Goal: Task Accomplishment & Management: Use online tool/utility

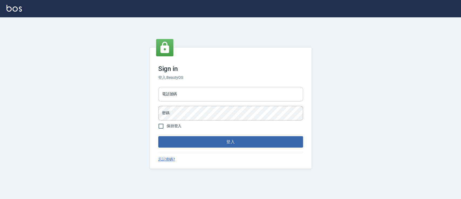
click at [185, 92] on input "電話號碼" at bounding box center [230, 94] width 145 height 15
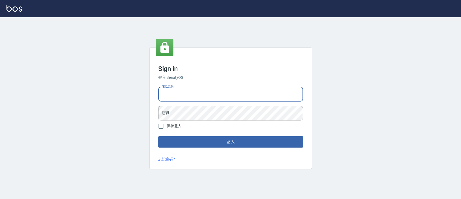
type input "0936904311"
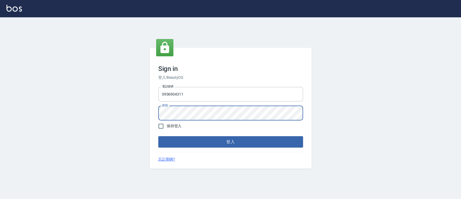
click at [158, 136] on button "登入" at bounding box center [230, 141] width 145 height 11
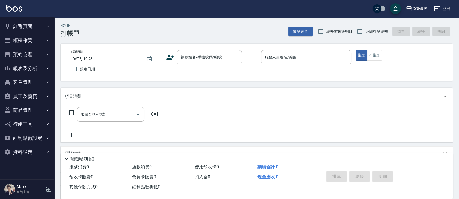
click at [371, 35] on label "連續打單結帳" at bounding box center [371, 31] width 34 height 11
click at [365, 35] on input "連續打單結帳" at bounding box center [359, 31] width 11 height 11
checkbox input "true"
click at [199, 51] on div "顧客姓名/手機號碼/編號" at bounding box center [209, 57] width 65 height 14
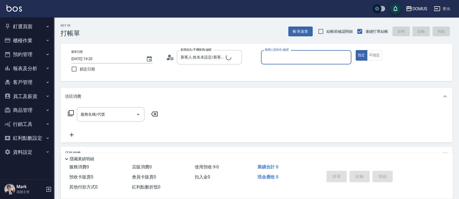
type input "新客人 姓名未設定/00/null"
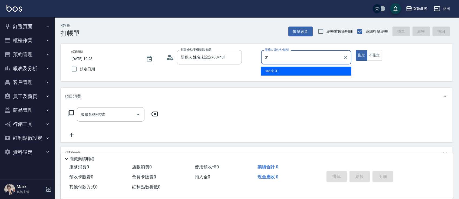
type input "Mark-01"
type button "true"
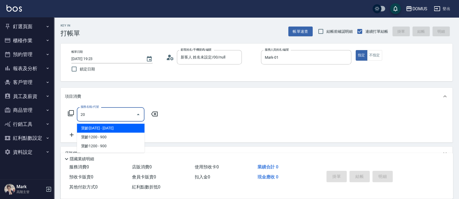
type input "206"
type input "20"
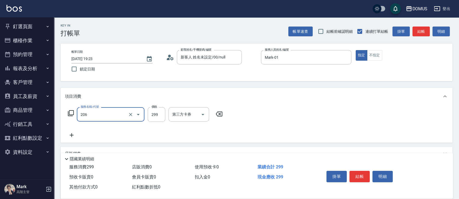
type input "健康洗髮(206)"
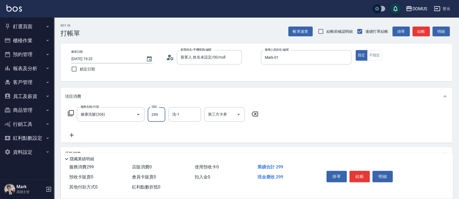
type input "0"
type input "30"
type input "300"
type input "小吉-31"
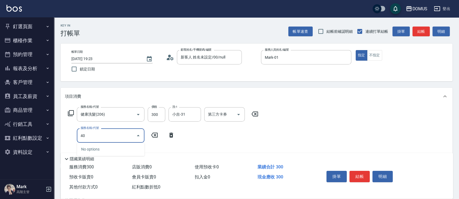
type input "401"
type input "50"
type input "剪髮(401)"
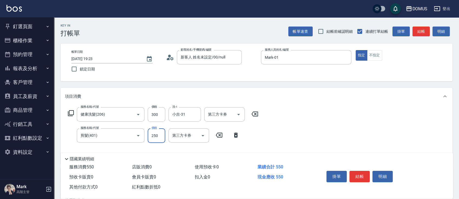
type input "30"
type input "40"
type input "70"
type input "400"
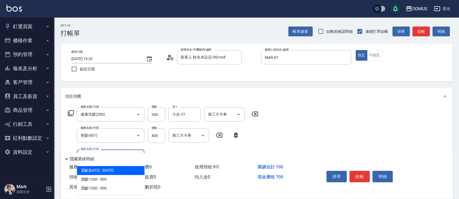
type input "206"
type input "90"
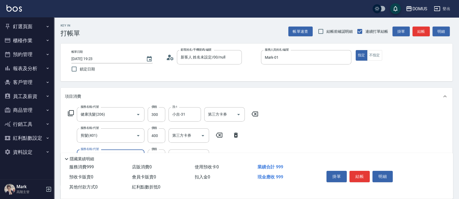
type input "健康洗髮(206)"
type input "70"
type input "30"
type input "100"
type input "300"
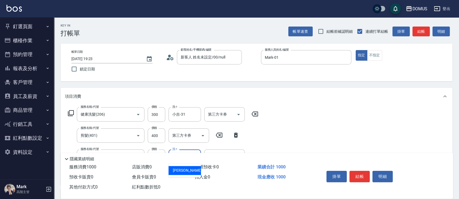
type input "[PERSON_NAME]-34"
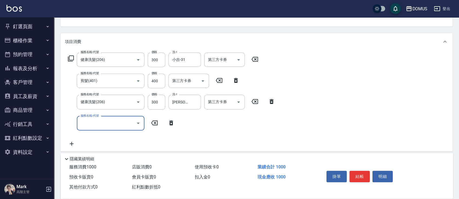
scroll to position [72, 0]
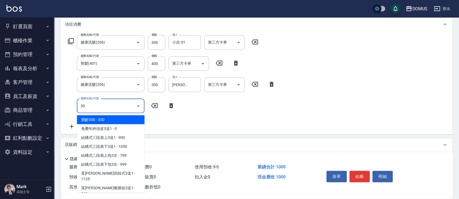
type input "303"
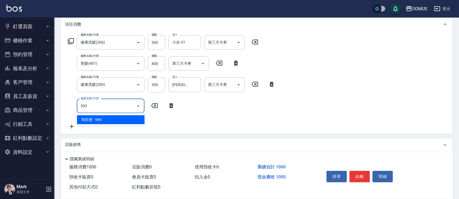
type input "190"
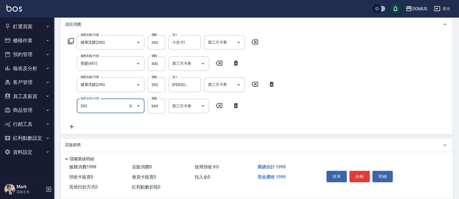
type input "局部燙(303)"
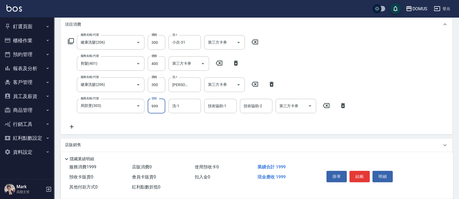
type input "100"
type input "80"
type input "180"
type input "800"
type input "[PERSON_NAME]-34"
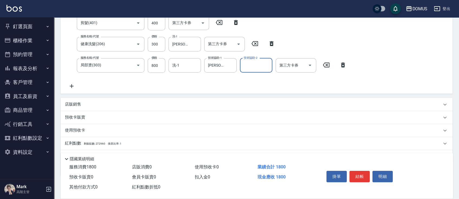
scroll to position [140, 0]
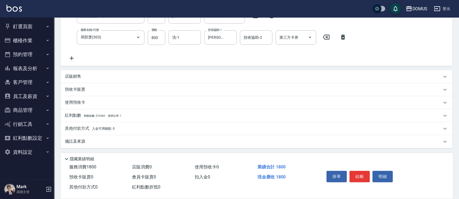
click at [152, 136] on div "備註及來源" at bounding box center [257, 141] width 392 height 13
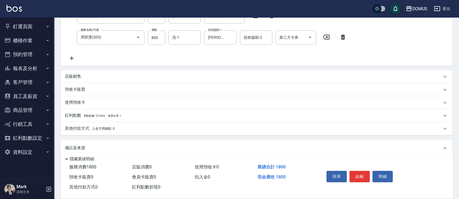
click at [158, 130] on div "其他付款方式 入金可用餘額: 0" at bounding box center [253, 128] width 377 height 6
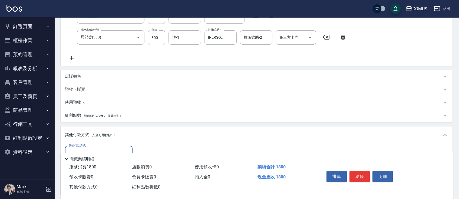
scroll to position [0, 0]
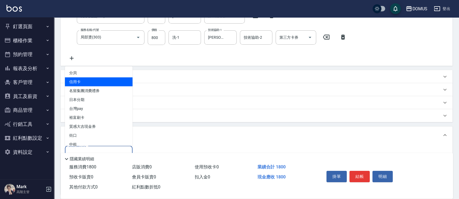
type input "信用卡"
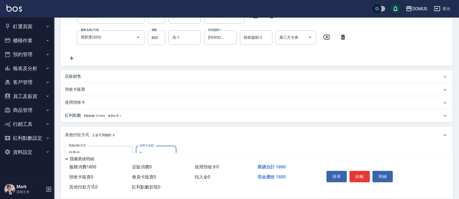
type input "170"
type input "180"
type input "0"
type input "1800"
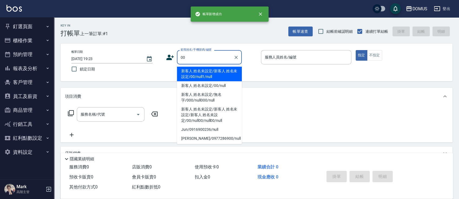
type input "新客人 姓名未設定/新客人 姓名未設定/00/null1/null"
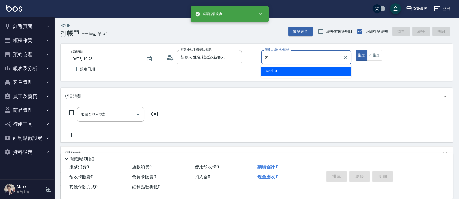
type input "Mark-01"
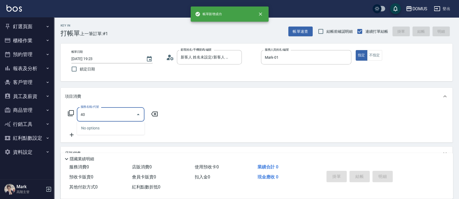
type input "401"
type input "20"
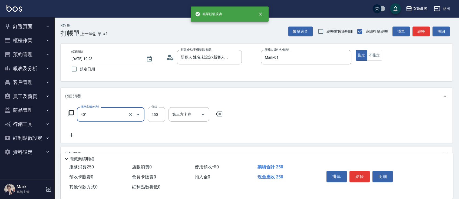
type input "剪髮(401)"
type input "8"
type input "0"
type input "80"
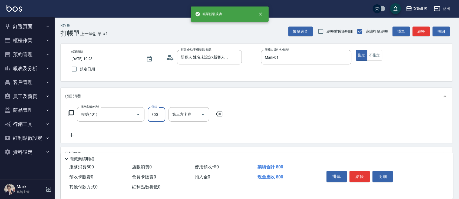
type input "800"
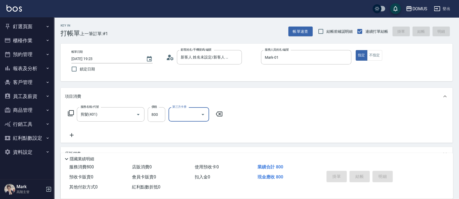
type input "0"
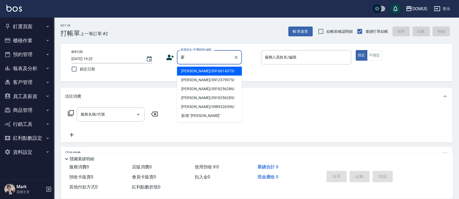
type input "[PERSON_NAME]/0916614373/"
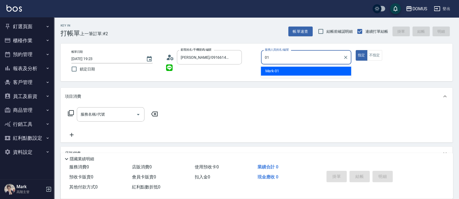
type input "Mark-01"
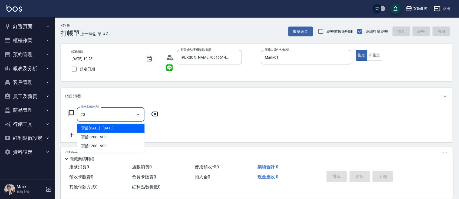
type input "206"
type input "20"
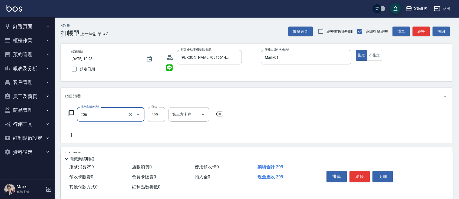
type input "健康洗髮(206)"
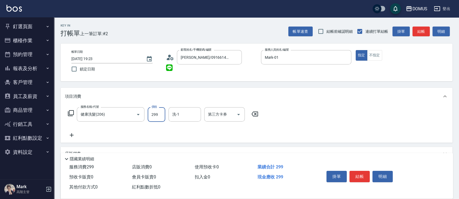
type input "0"
type input "30"
type input "300"
type input "[PERSON_NAME]-34"
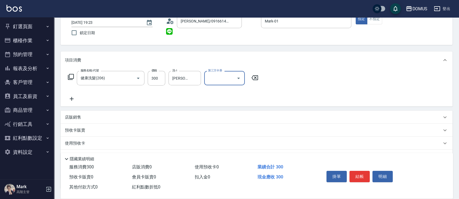
scroll to position [77, 0]
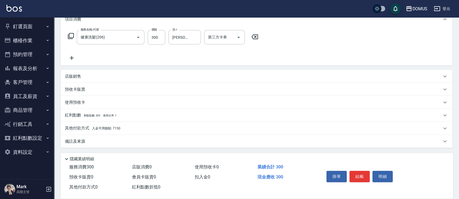
drag, startPoint x: 131, startPoint y: 127, endPoint x: 128, endPoint y: 129, distance: 3.7
click at [131, 127] on div "其他付款方式 入金可用餘額: 7150" at bounding box center [253, 128] width 377 height 6
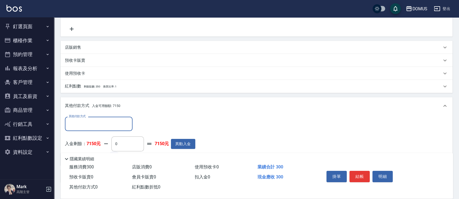
scroll to position [141, 0]
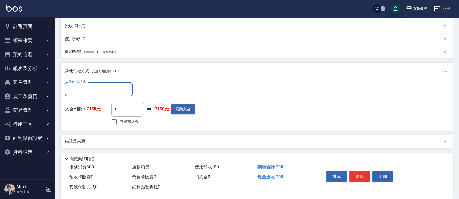
drag, startPoint x: 112, startPoint y: 124, endPoint x: 115, endPoint y: 129, distance: 6.2
click at [112, 124] on input "整筆扣入金" at bounding box center [113, 121] width 11 height 11
checkbox input "true"
type input "0"
type input "300"
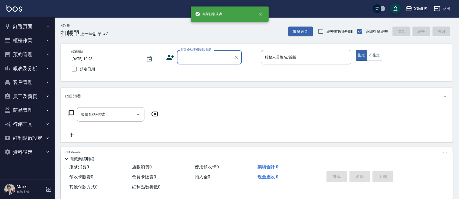
scroll to position [0, 0]
type input "00"
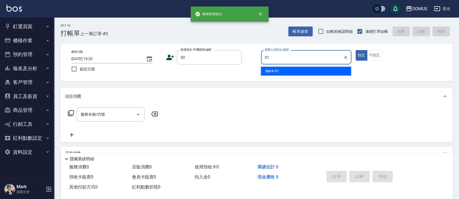
type input "Mark-01"
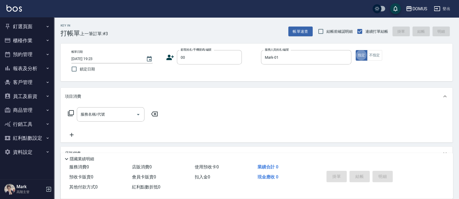
type input "新客人 姓名未設定/00/null"
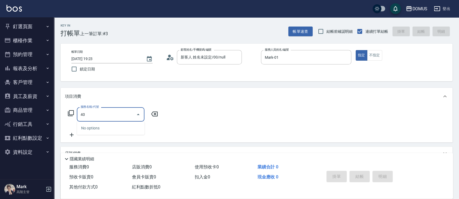
type input "401"
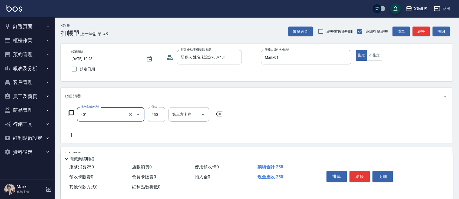
type input "20"
type input "剪髮(401)"
type input "0"
type input "60"
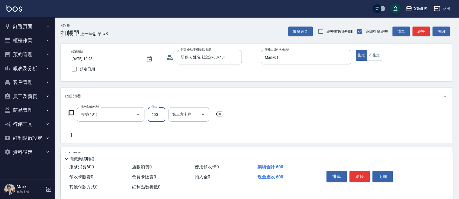
type input "600"
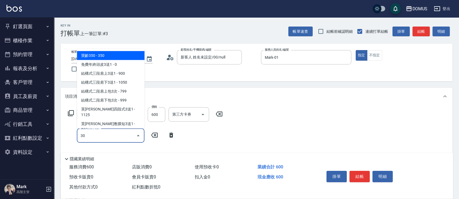
type input "301"
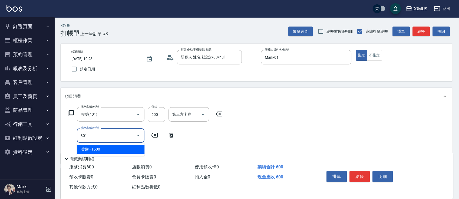
type input "210"
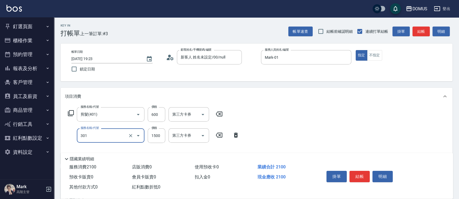
type input "燙髮(301)"
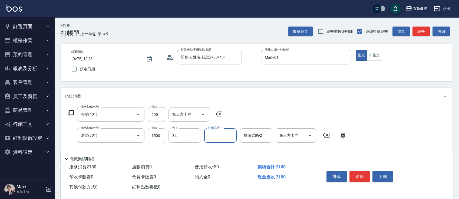
type input "[PERSON_NAME]-34"
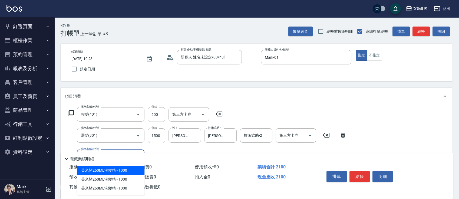
type input "604"
type input "280"
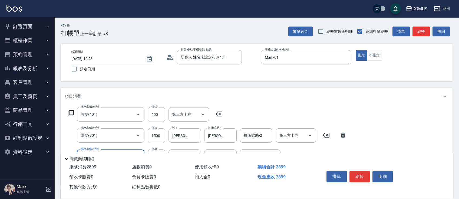
type input "二段肩上(604)"
type input "210"
type input "80"
type input "290"
type input "800"
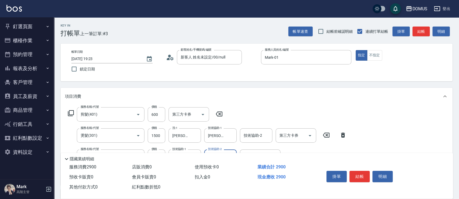
type input "[PERSON_NAME]-34"
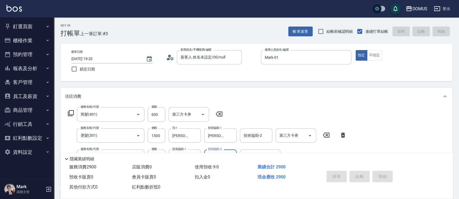
type input "[DATE] 19:24"
type input "0"
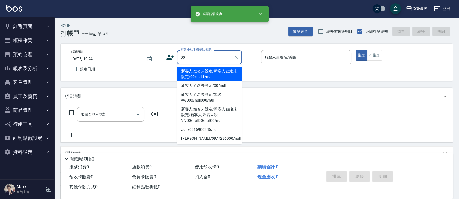
type input "新客人 姓名未設定/新客人 姓名未設定/00/null1/null"
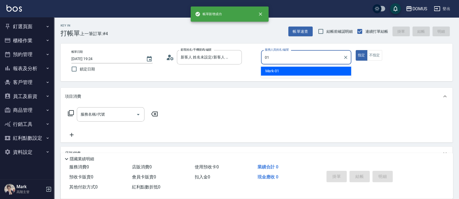
type input "Mark-01"
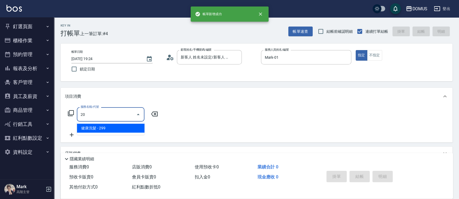
type input "206"
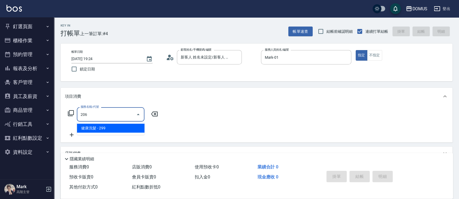
type input "20"
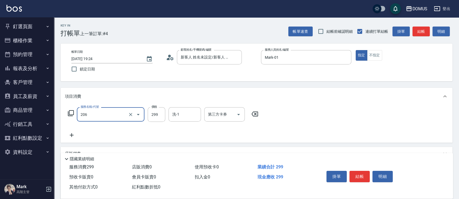
type input "健康洗髮(206)"
type input "0"
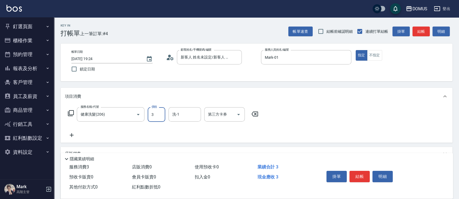
type input "30"
type input "300"
type input "[PERSON_NAME]-34"
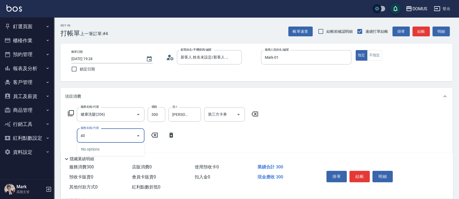
type input "401"
type input "50"
type input "剪髮(401)"
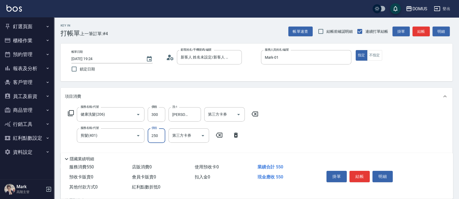
type input "4"
type input "30"
type input "40"
type input "70"
type input "400"
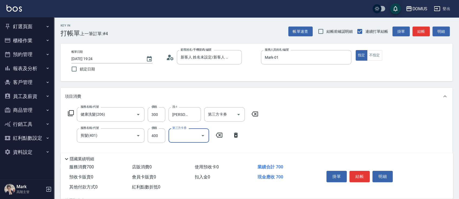
type input "0"
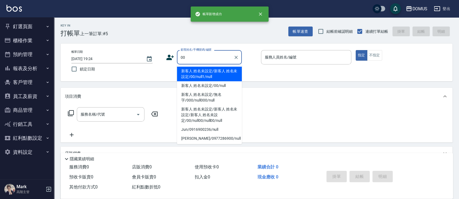
type input "00"
type input "0"
type input "新客人 姓名未設定/新客人 姓名未設定/00/null1/null"
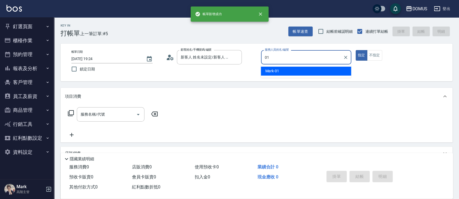
type input "Mark-01"
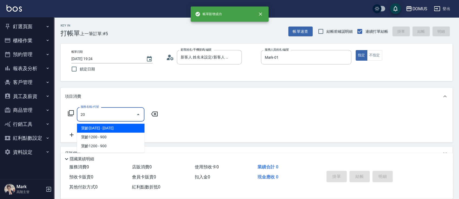
type input "206"
type input "20"
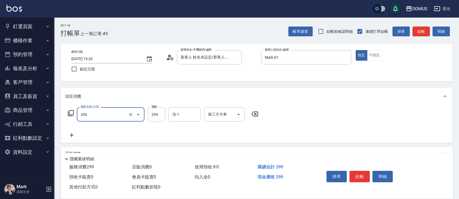
type input "健康洗髮(206)"
type input "0"
type input "300"
type input "30"
type input "300"
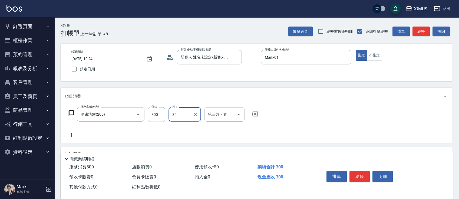
type input "[PERSON_NAME]-34"
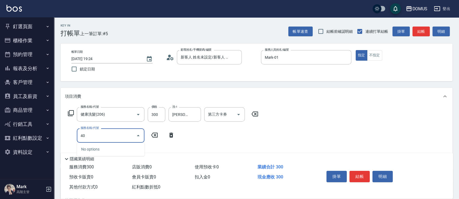
type input "401"
type input "50"
type input "剪髮(401)"
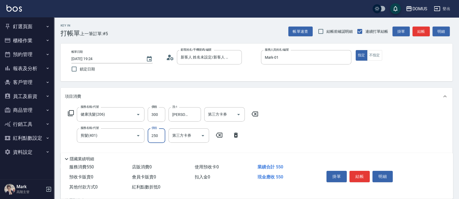
type input "30"
type input "50"
type input "80"
type input "500"
type input "0"
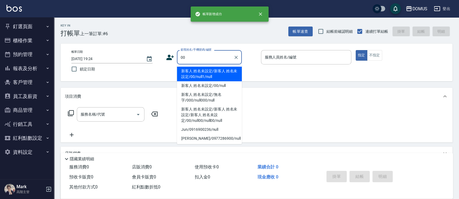
type input "00"
type input "0"
type input "新客人 姓名未設定/新客人 姓名未設定/00/null1/null"
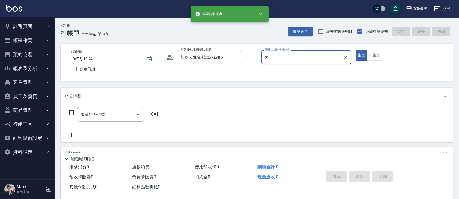
type input "Mark-01"
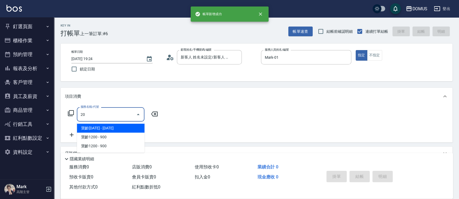
type input "206"
type input "20"
type input "健康洗髮(206)"
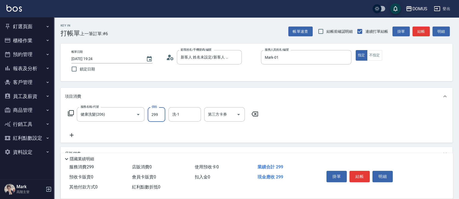
type input "0"
type input "30"
type input "300"
type input "[PERSON_NAME]-34"
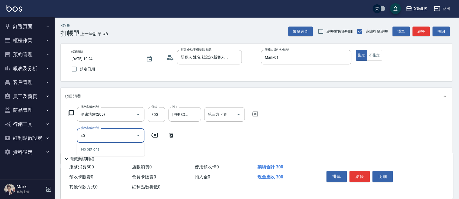
type input "401"
type input "50"
type input "剪髮(401)"
type input "5"
type input "30"
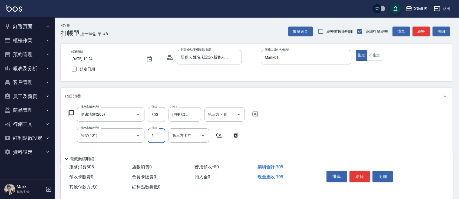
type input "50"
type input "80"
type input "500"
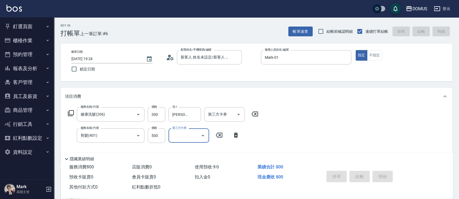
type input "0"
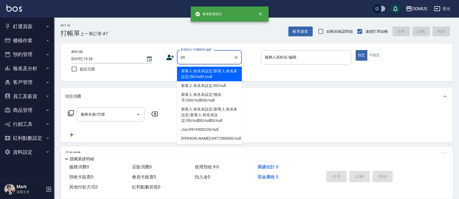
type input "新客人 姓名未設定/新客人 姓名未設定/00/null1/null"
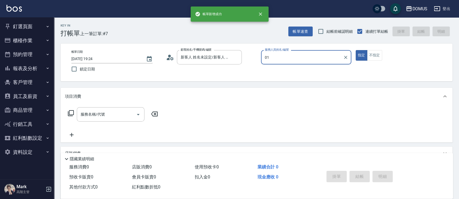
type input "Mark-01"
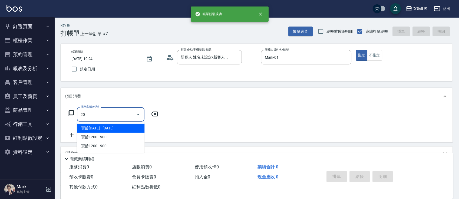
type input "206"
type input "20"
type input "健康洗髮(206)"
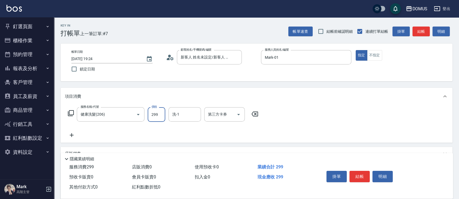
type input "3"
type input "0"
type input "30"
type input "300"
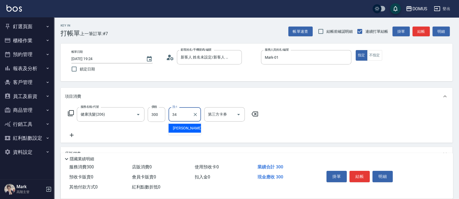
type input "[PERSON_NAME]-34"
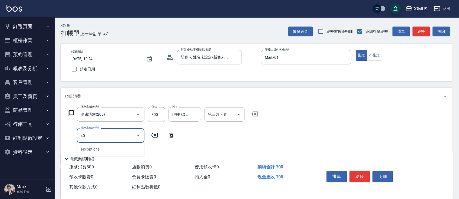
type input "401"
type input "50"
type input "剪髮(401)"
type input "4"
type input "30"
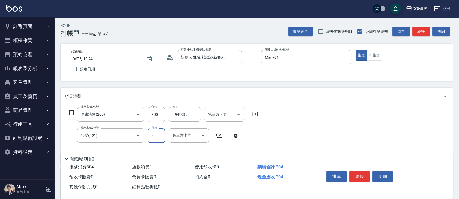
type input "40"
type input "70"
type input "400"
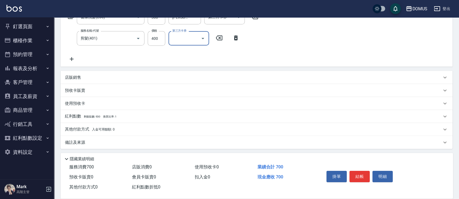
scroll to position [98, 0]
click at [223, 69] on div "項目消費 服務名稱/代號 健康洗髮(206) 服務名稱/代號 價格 300 價格 洗-1 Heidi-34 洗-1 第三方卡券 第三方卡券 服務名稱/代號 剪…" at bounding box center [257, 68] width 392 height 158
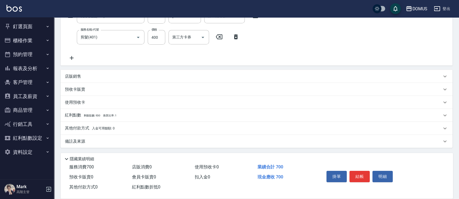
click at [223, 71] on div "店販銷售" at bounding box center [257, 76] width 392 height 13
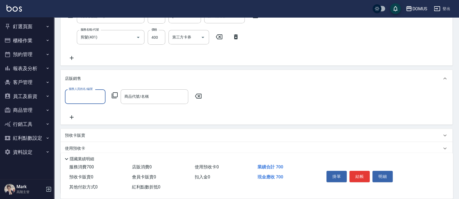
scroll to position [0, 0]
type input "Mark-01"
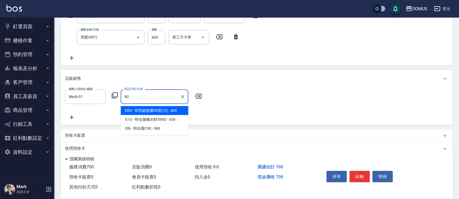
type input "管理處髮臘90度(大)"
type input "110"
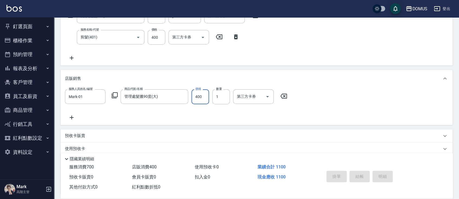
type input "0"
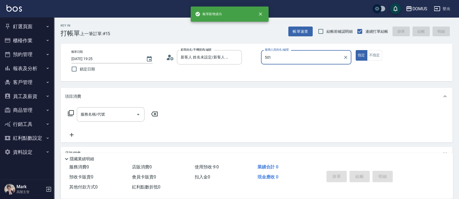
click at [356, 50] on button "指定" at bounding box center [362, 55] width 12 height 11
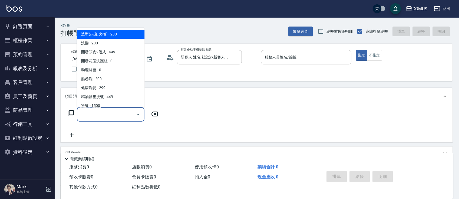
click at [303, 59] on input "服務人員姓名/編號" at bounding box center [305, 56] width 85 height 9
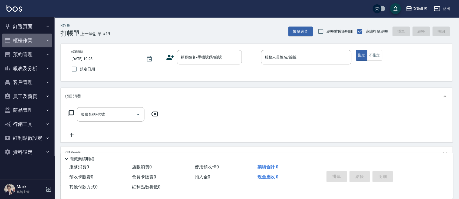
click at [10, 37] on icon "button" at bounding box center [7, 40] width 6 height 6
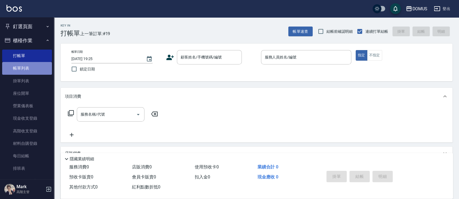
click at [32, 68] on link "帳單列表" at bounding box center [27, 68] width 50 height 12
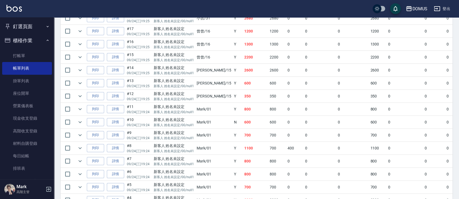
scroll to position [128, 0]
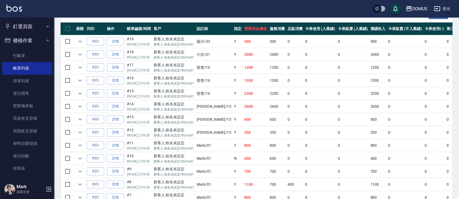
click at [33, 36] on button "櫃檯作業" at bounding box center [27, 41] width 50 height 14
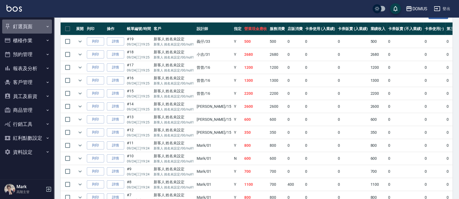
drag, startPoint x: 32, startPoint y: 25, endPoint x: 32, endPoint y: 21, distance: 3.8
click at [32, 20] on button "釘選頁面" at bounding box center [27, 26] width 50 height 14
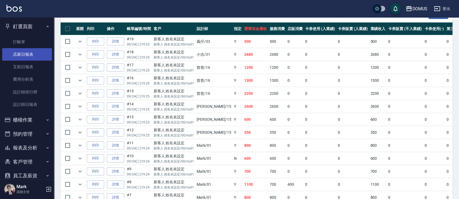
drag, startPoint x: 30, startPoint y: 55, endPoint x: 30, endPoint y: 59, distance: 3.8
click at [30, 56] on link "店家日報表" at bounding box center [27, 54] width 50 height 12
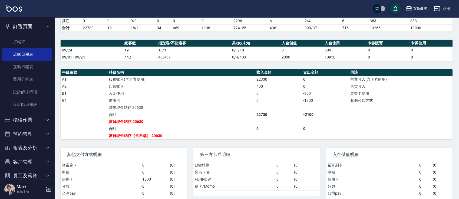
scroll to position [144, 0]
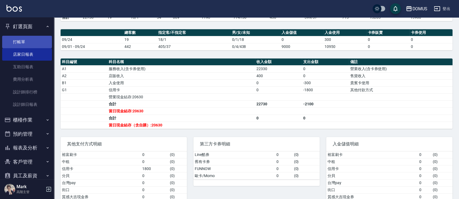
click at [24, 41] on link "打帳單" at bounding box center [27, 42] width 50 height 12
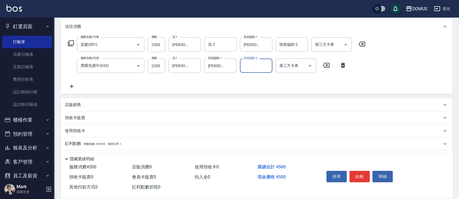
scroll to position [72, 0]
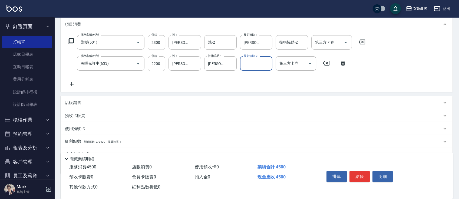
click at [357, 177] on button "結帳" at bounding box center [359, 176] width 20 height 11
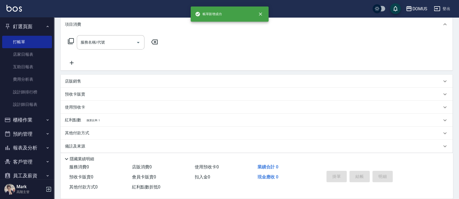
scroll to position [0, 0]
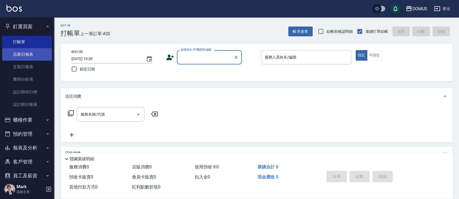
click at [10, 57] on link "店家日報表" at bounding box center [27, 54] width 50 height 12
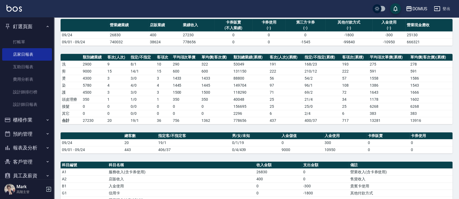
scroll to position [27, 0]
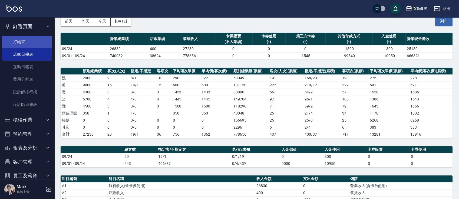
click at [30, 42] on link "打帳單" at bounding box center [27, 42] width 50 height 12
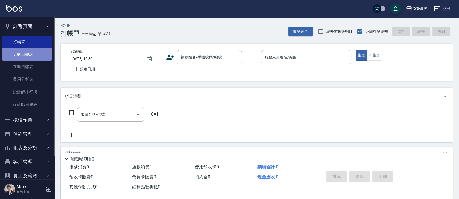
click at [37, 50] on link "店家日報表" at bounding box center [27, 54] width 50 height 12
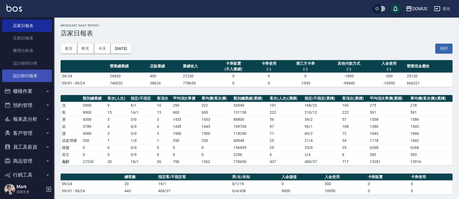
click at [41, 77] on link "設計師日報表" at bounding box center [27, 75] width 50 height 12
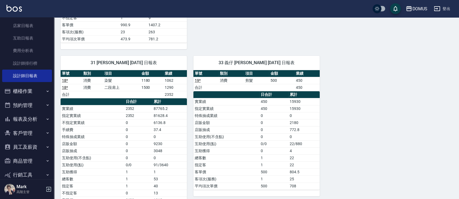
scroll to position [328, 0]
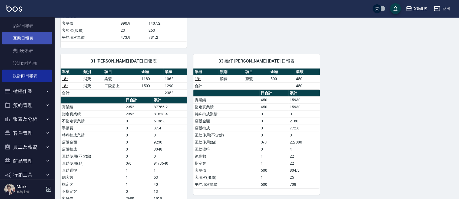
click at [26, 39] on link "互助日報表" at bounding box center [27, 38] width 50 height 12
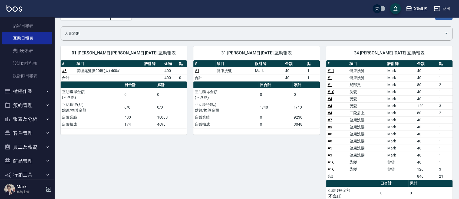
scroll to position [72, 0]
